Goal: Task Accomplishment & Management: Manage account settings

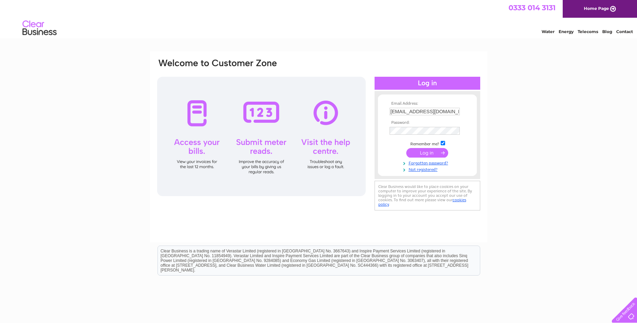
click at [416, 153] on input "submit" at bounding box center [427, 153] width 42 height 10
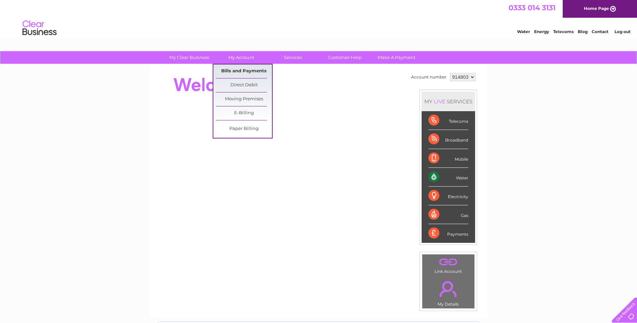
click at [241, 73] on link "Bills and Payments" at bounding box center [244, 71] width 56 height 14
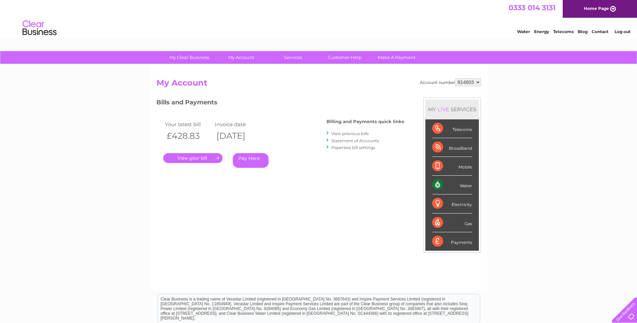
click at [206, 157] on link "." at bounding box center [192, 158] width 59 height 10
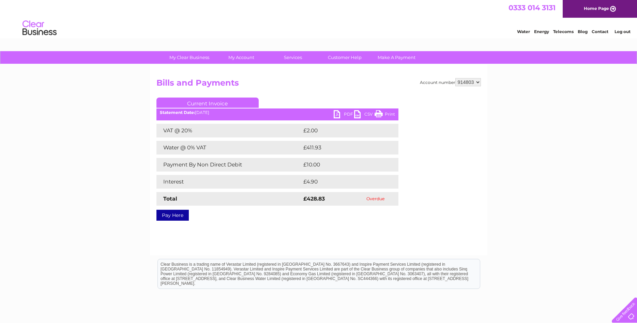
click at [349, 112] on link "PDF" at bounding box center [344, 115] width 20 height 10
click at [288, 76] on div "Account number 914803 Bills and Payments Current Invoice PDF CSV Print VAT @ 20%" at bounding box center [318, 159] width 337 height 191
